Goal: Information Seeking & Learning: Learn about a topic

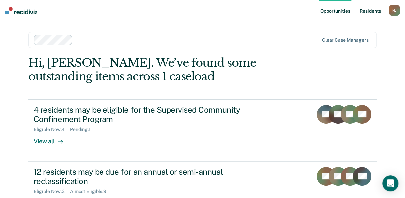
click at [374, 11] on link "Resident s" at bounding box center [370, 10] width 24 height 21
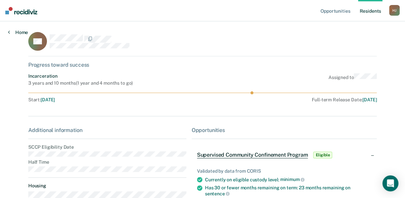
click at [8, 32] on icon at bounding box center [9, 31] width 2 height 5
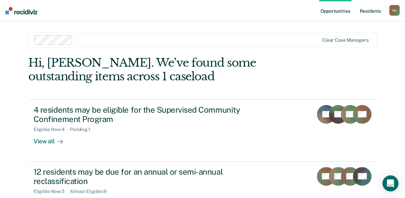
click at [370, 9] on link "Resident s" at bounding box center [370, 10] width 24 height 21
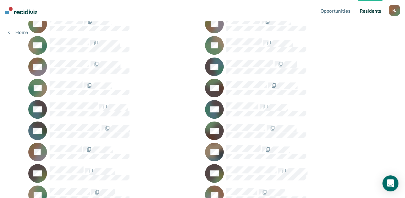
scroll to position [166, 0]
